Goal: Task Accomplishment & Management: Check status

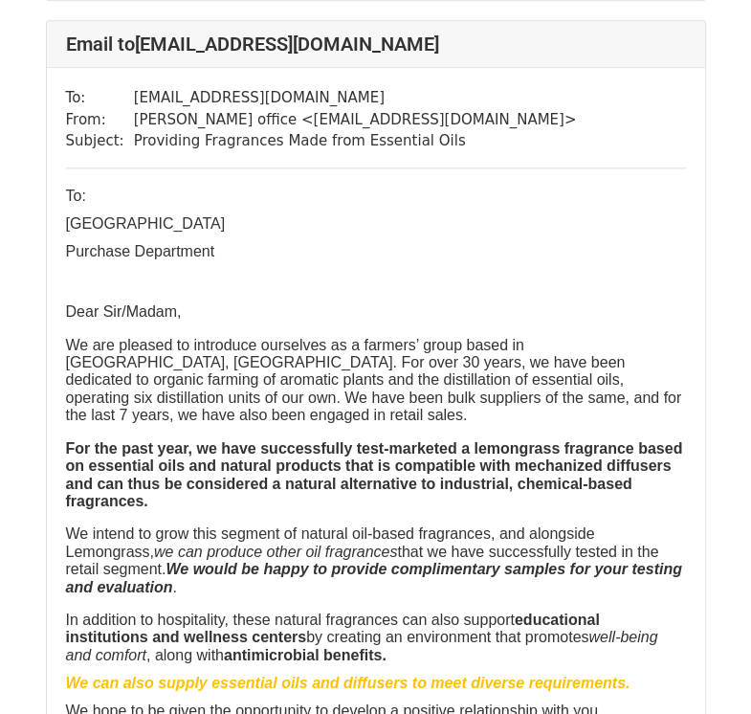
scroll to position [1914, 0]
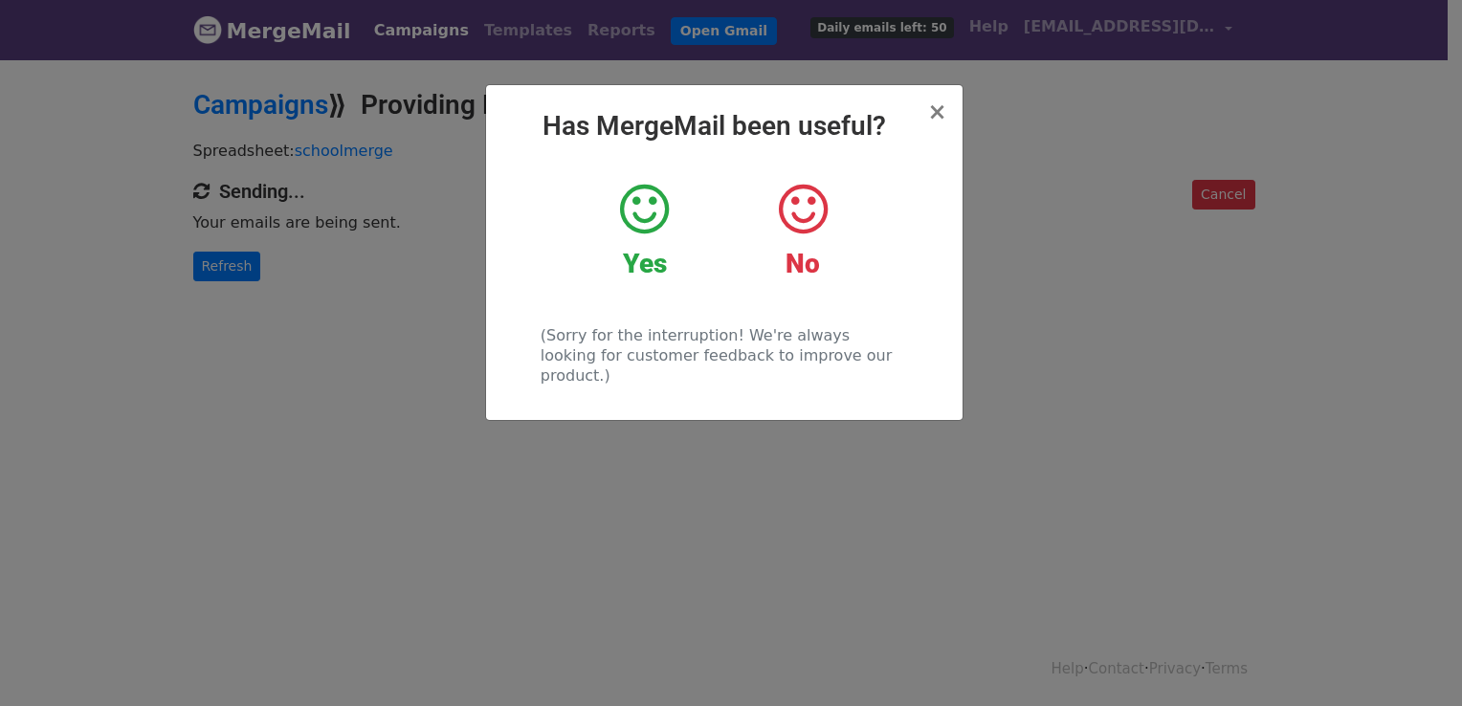
click at [613, 214] on div "Yes" at bounding box center [644, 231] width 129 height 100
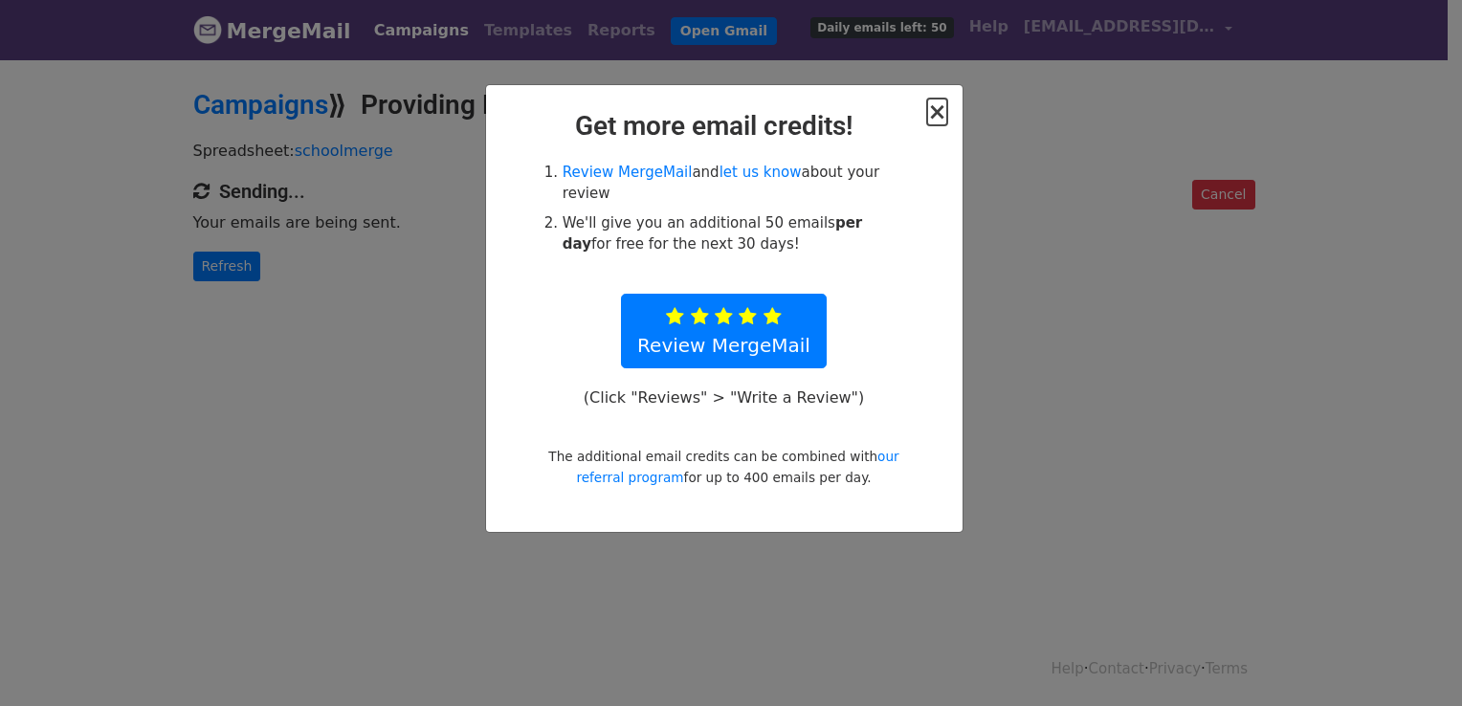
drag, startPoint x: 945, startPoint y: 123, endPoint x: 822, endPoint y: 266, distance: 188.7
click at [822, 266] on div "× Get more email credits! Review MergeMail and let us know about your review We…" at bounding box center [724, 308] width 477 height 447
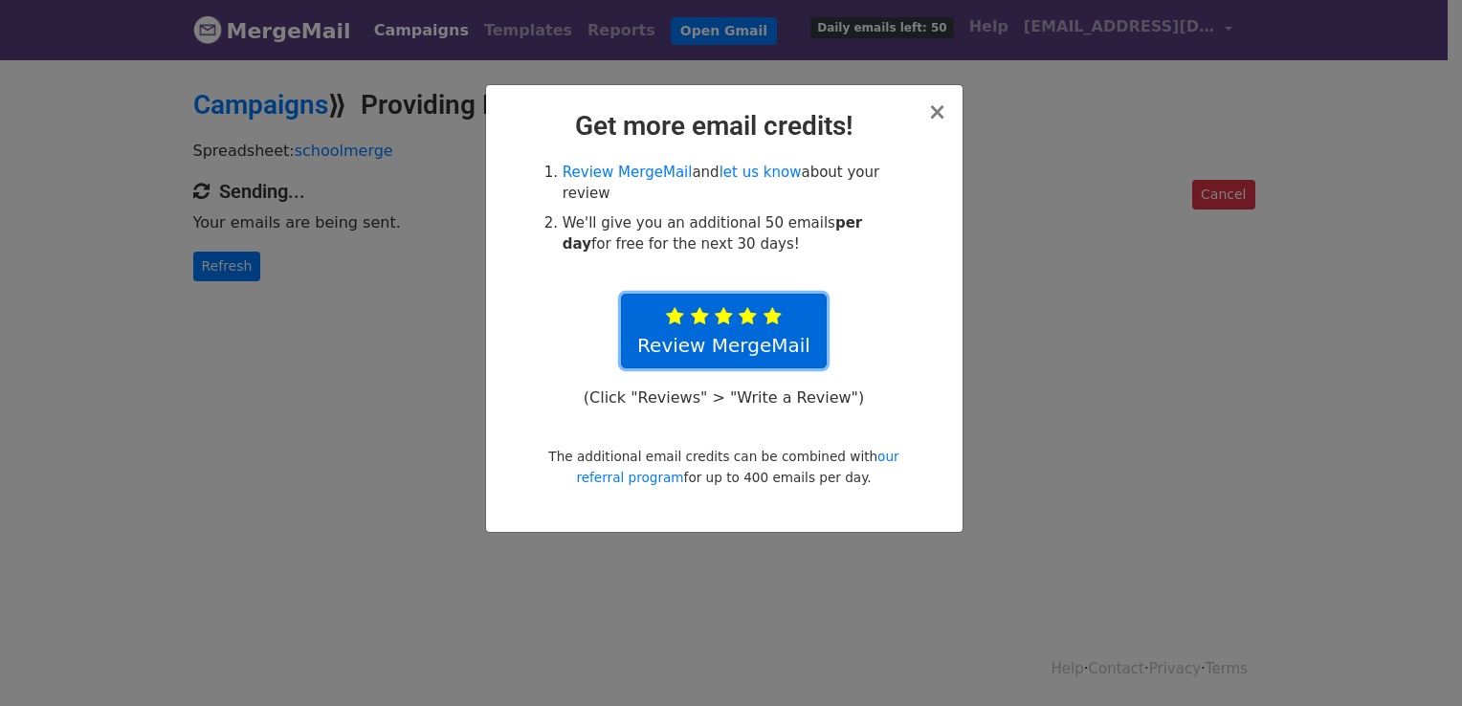
click at [743, 311] on link "Review MergeMail" at bounding box center [724, 331] width 206 height 75
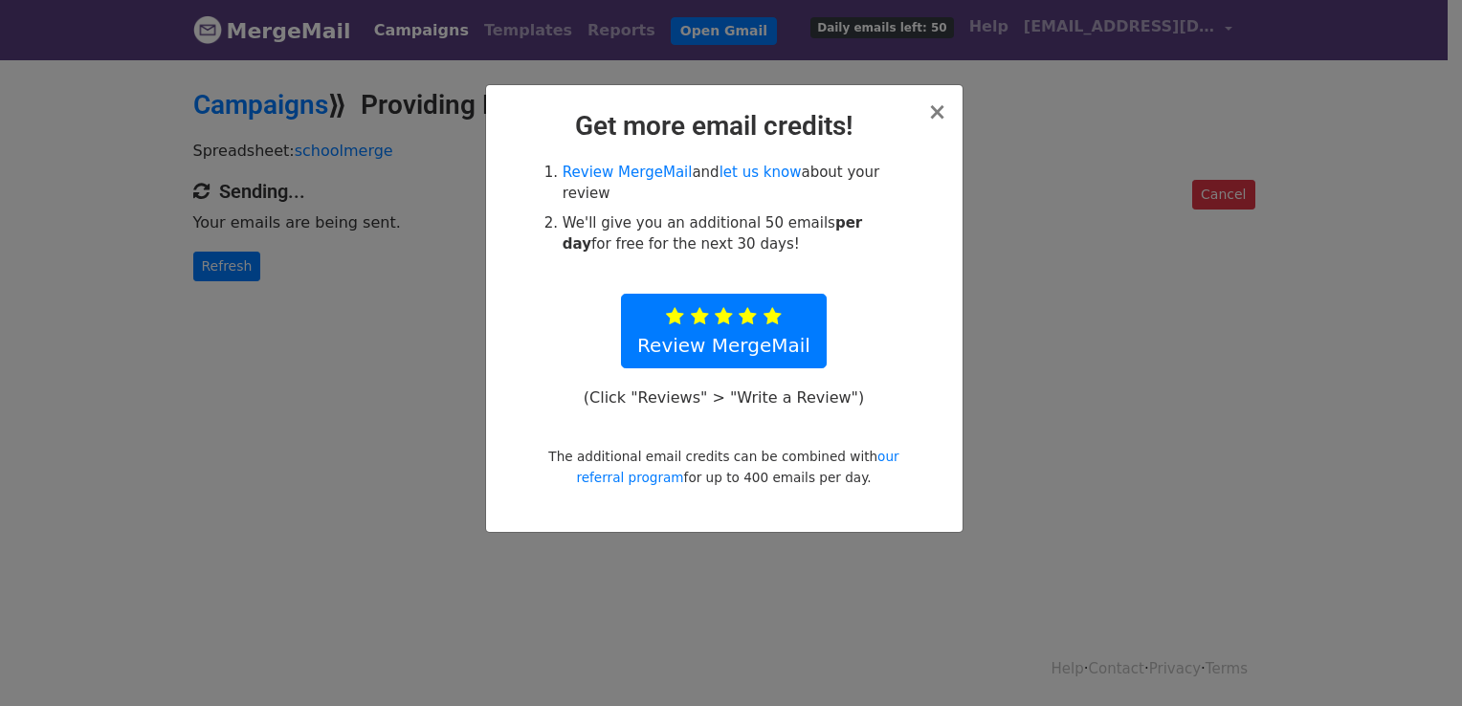
click at [725, 388] on p "(Click "Reviews" > "Write a Review")" at bounding box center [723, 398] width 301 height 20
click at [725, 173] on link "let us know" at bounding box center [761, 172] width 82 height 17
click at [720, 173] on link "let us know" at bounding box center [761, 172] width 82 height 17
click at [707, 172] on li "Review MergeMail and let us know about your review" at bounding box center [735, 183] width 345 height 43
click at [720, 171] on link "let us know" at bounding box center [761, 172] width 82 height 17
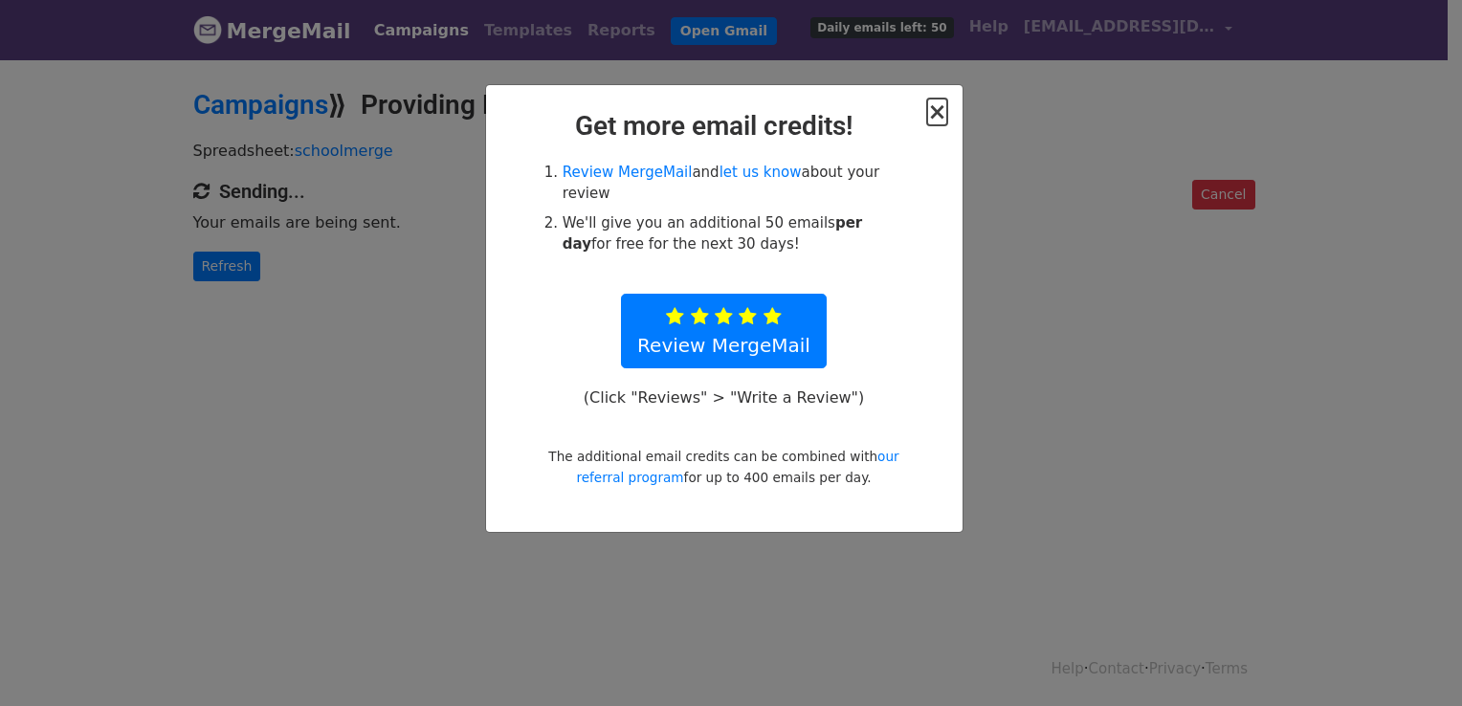
click at [942, 104] on span "×" at bounding box center [936, 112] width 19 height 27
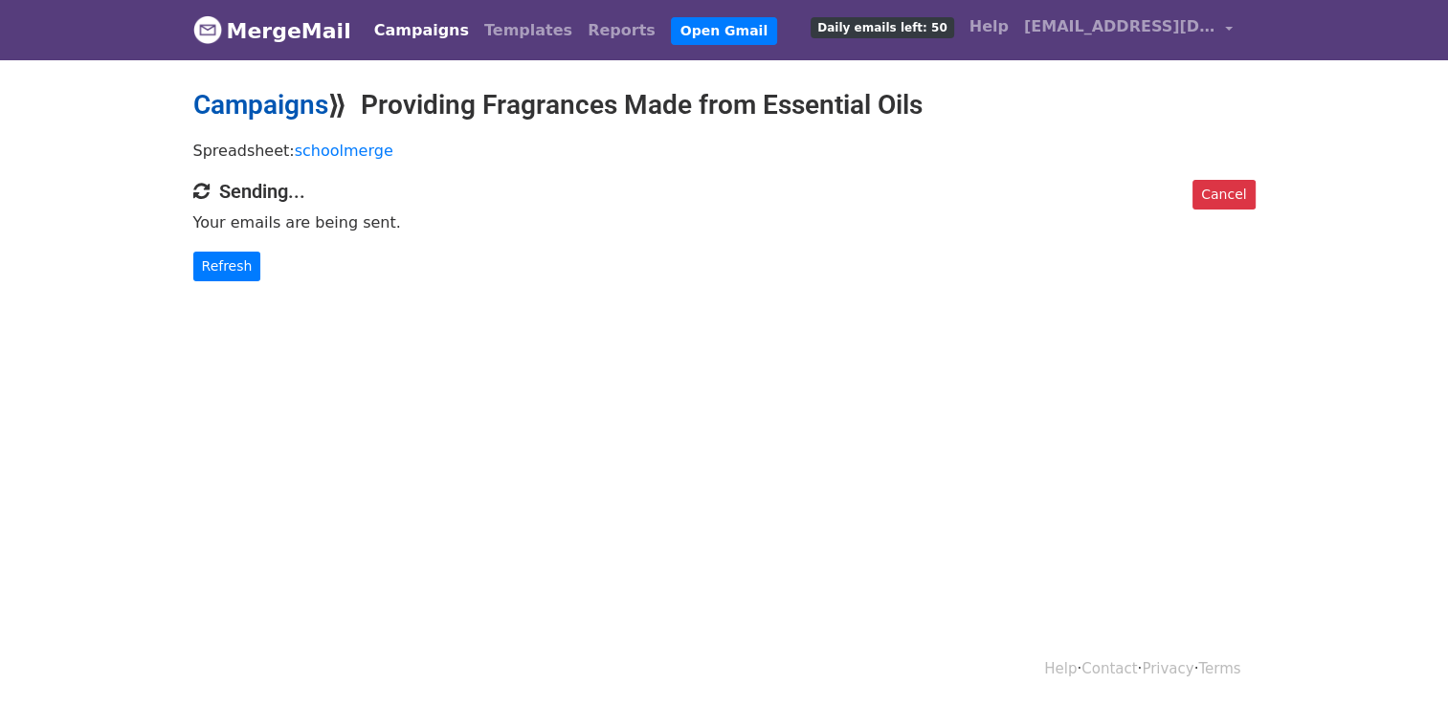
click at [287, 113] on link "Campaigns" at bounding box center [260, 105] width 135 height 32
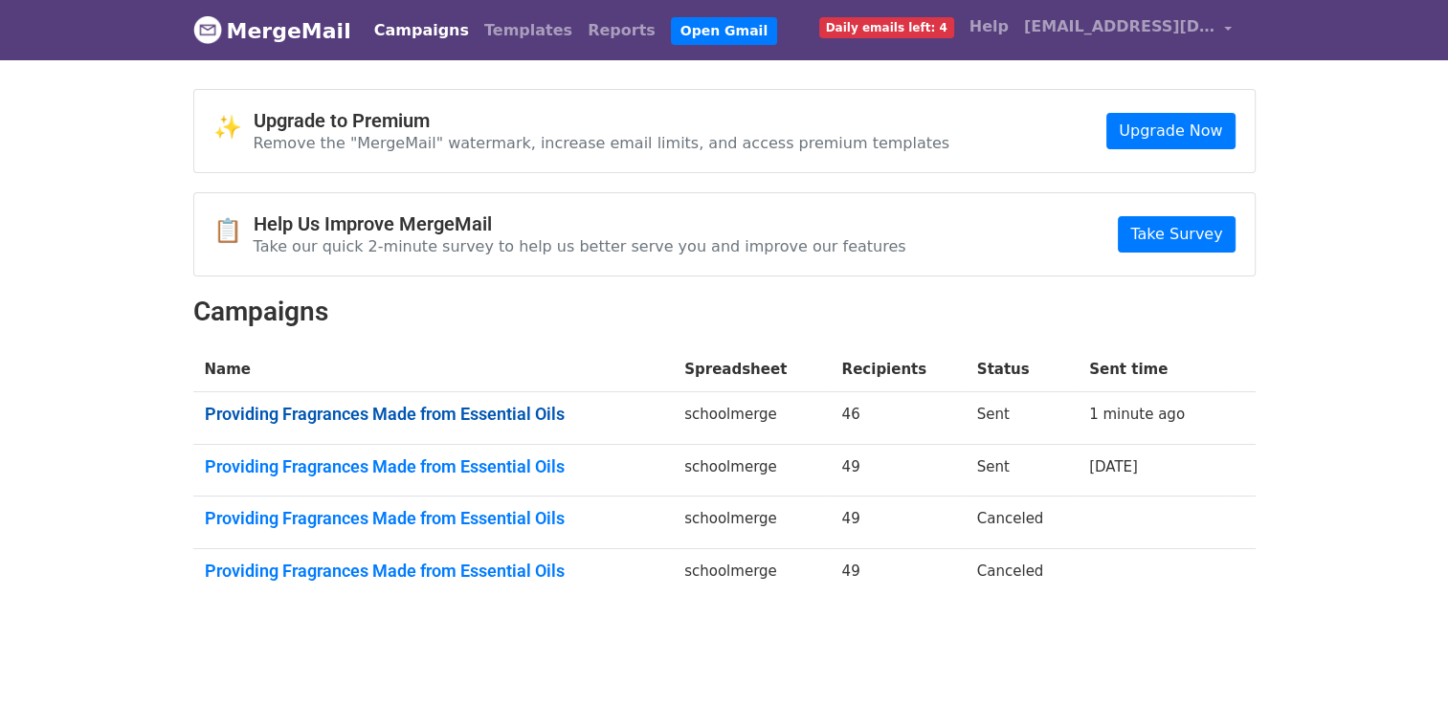
click at [453, 415] on link "Providing Fragrances Made from Essential Oils" at bounding box center [433, 414] width 457 height 21
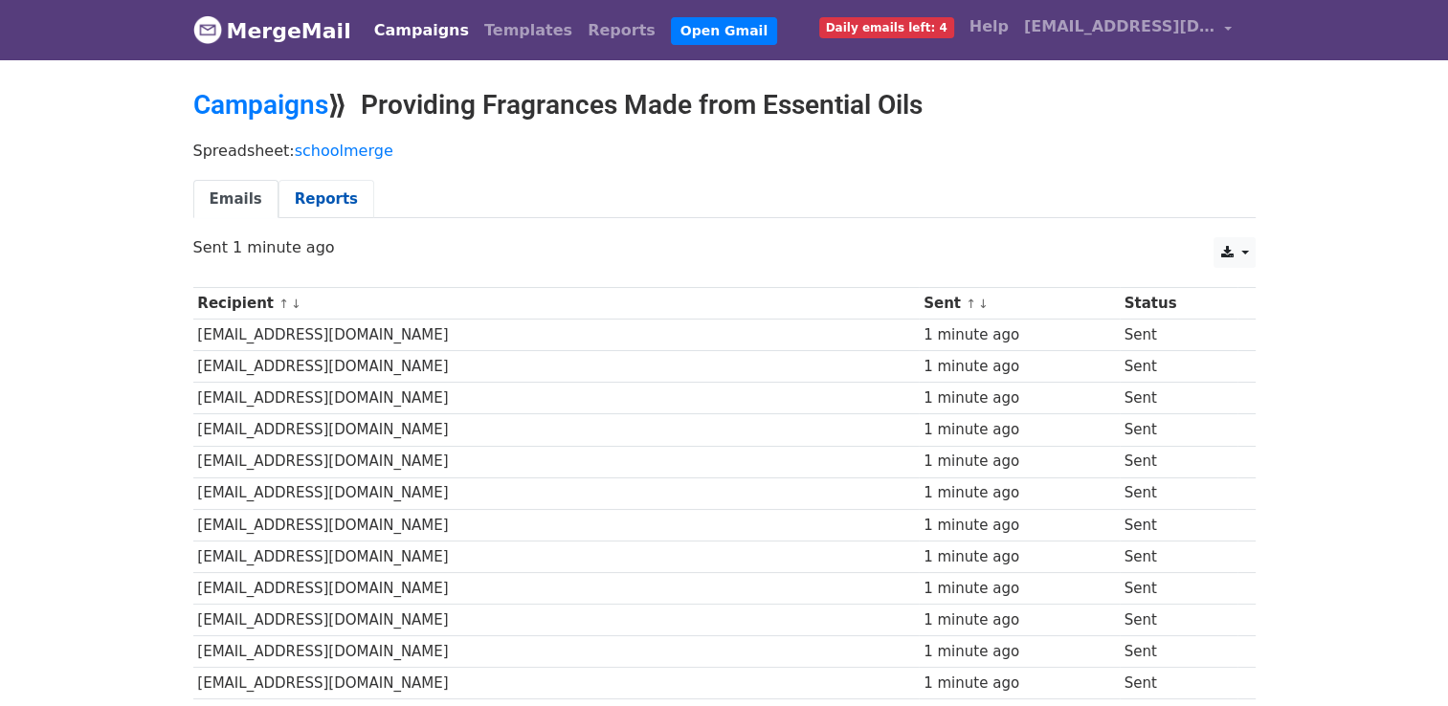
click at [311, 204] on link "Reports" at bounding box center [327, 199] width 96 height 39
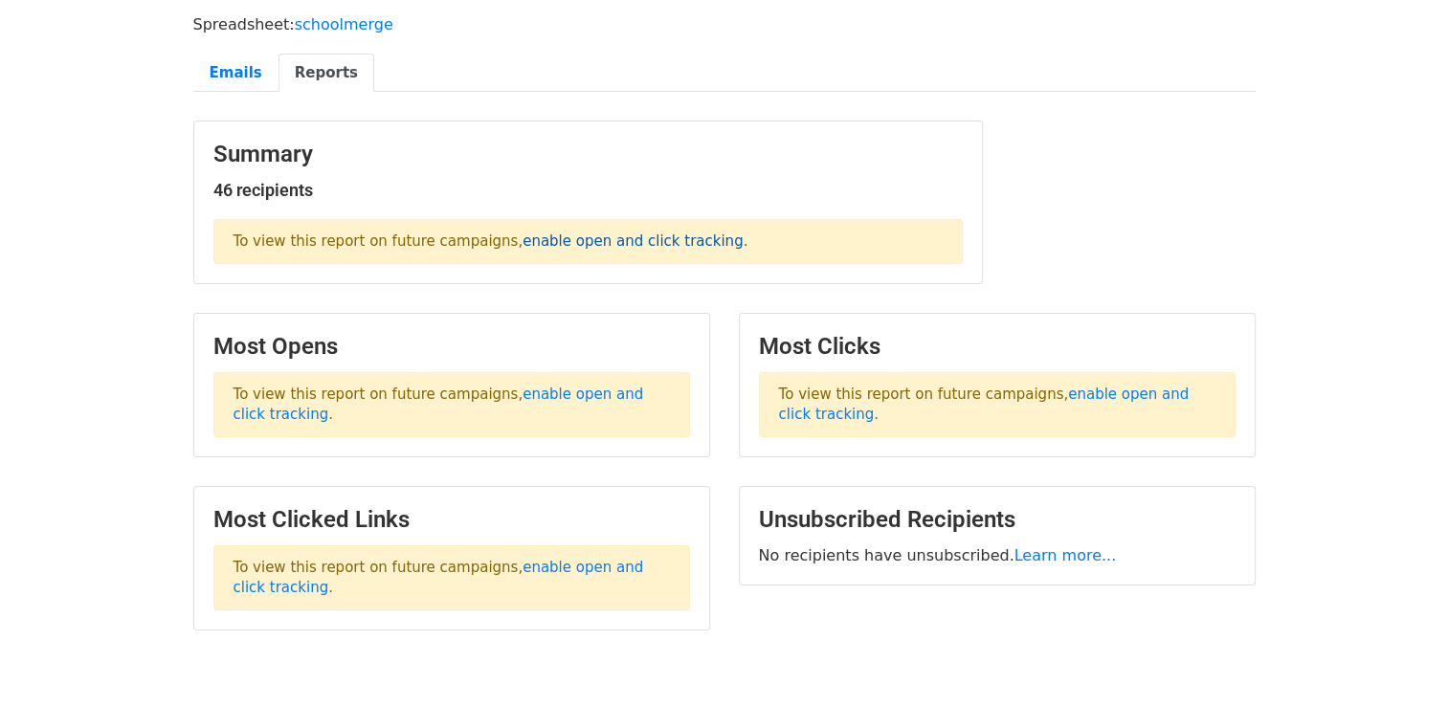
scroll to position [221, 0]
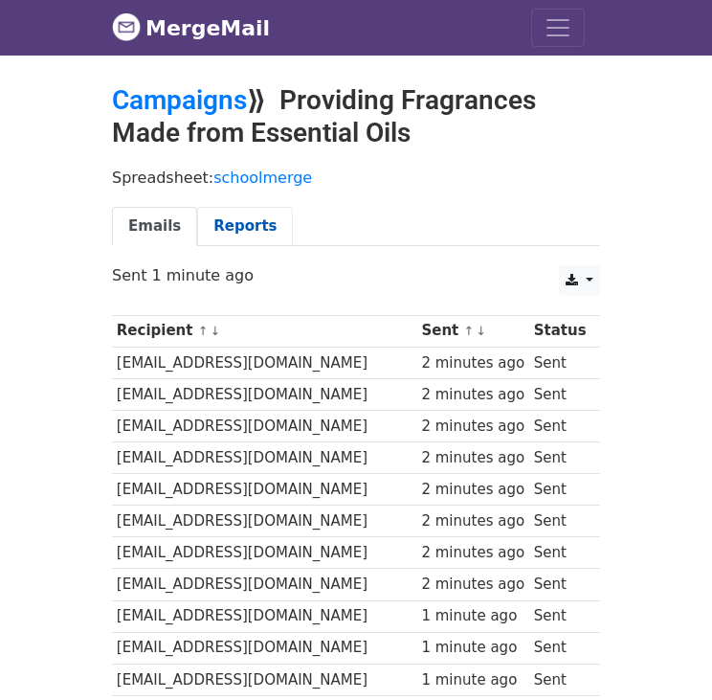
click at [209, 242] on link "Reports" at bounding box center [245, 226] width 96 height 39
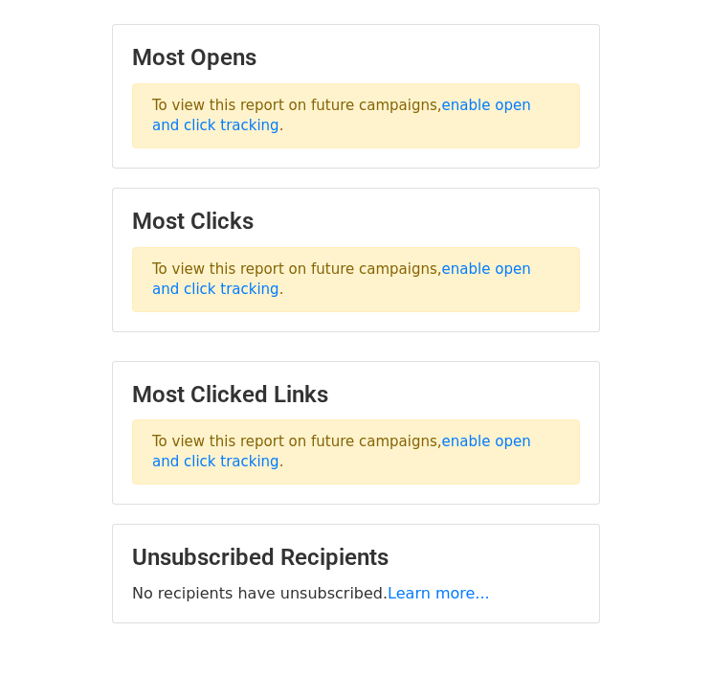
scroll to position [557, 0]
